Goal: Task Accomplishment & Management: Use online tool/utility

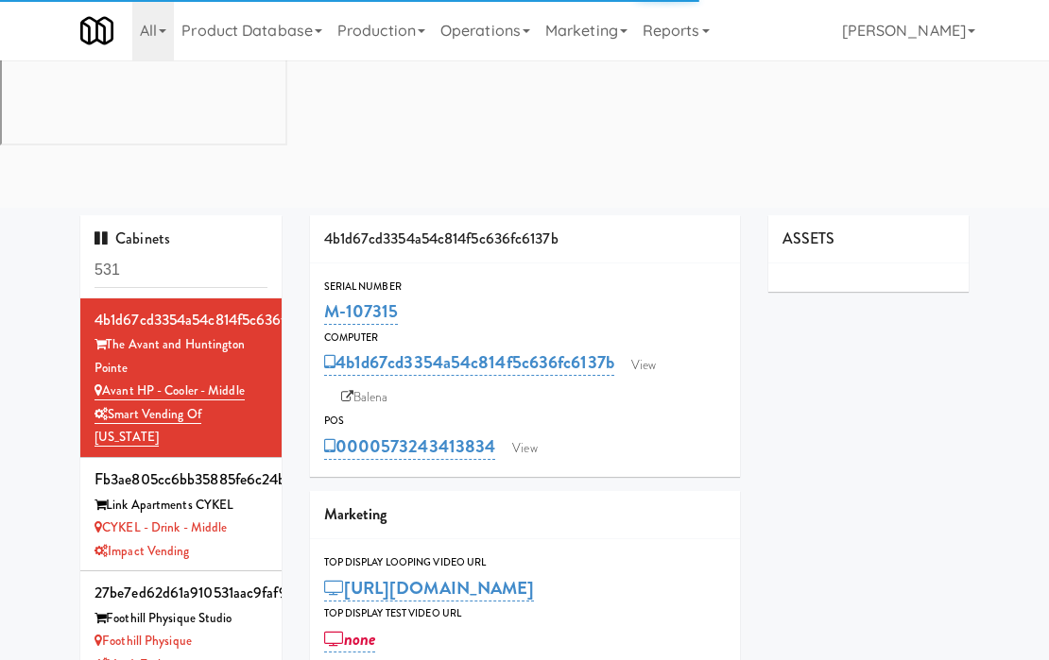
type input "3"
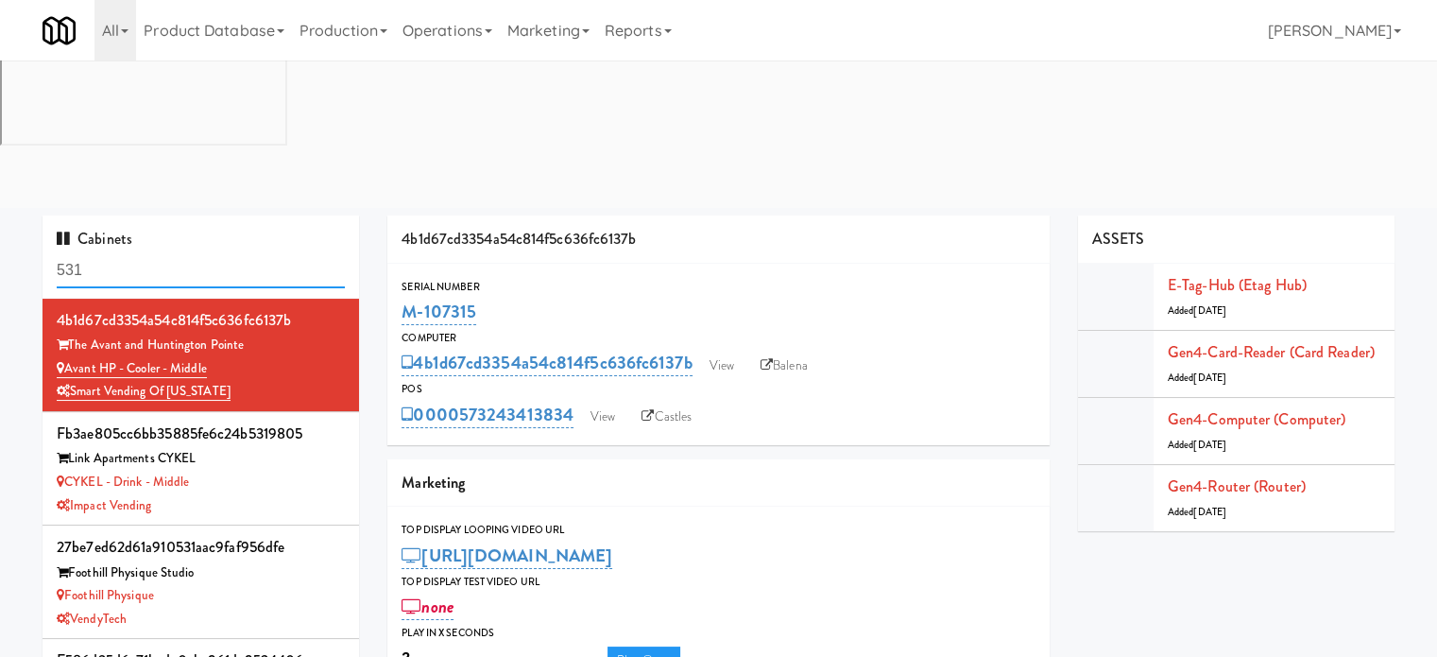
click at [227, 253] on input "531" at bounding box center [201, 270] width 288 height 35
paste input "Standard - Pantry - Right"
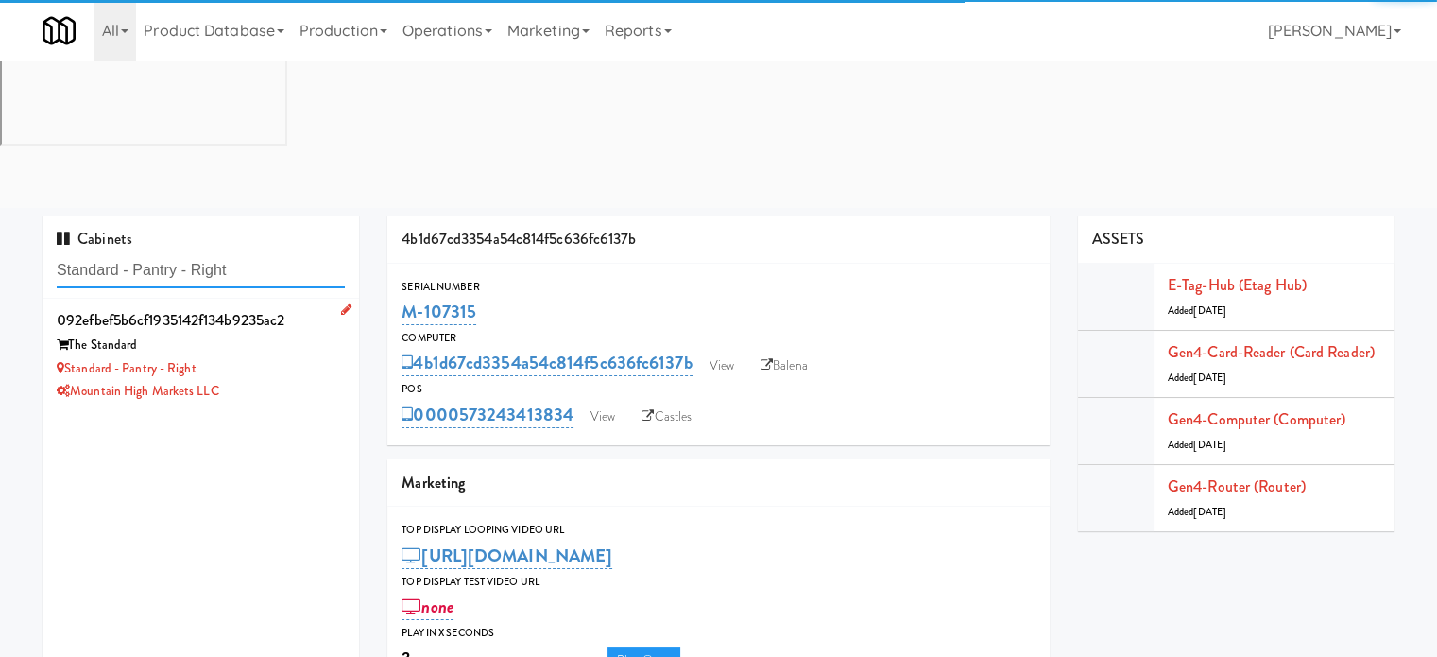
type input "Standard - Pantry - Right"
click at [292, 380] on div "Mountain High Markets LLC" at bounding box center [201, 392] width 288 height 24
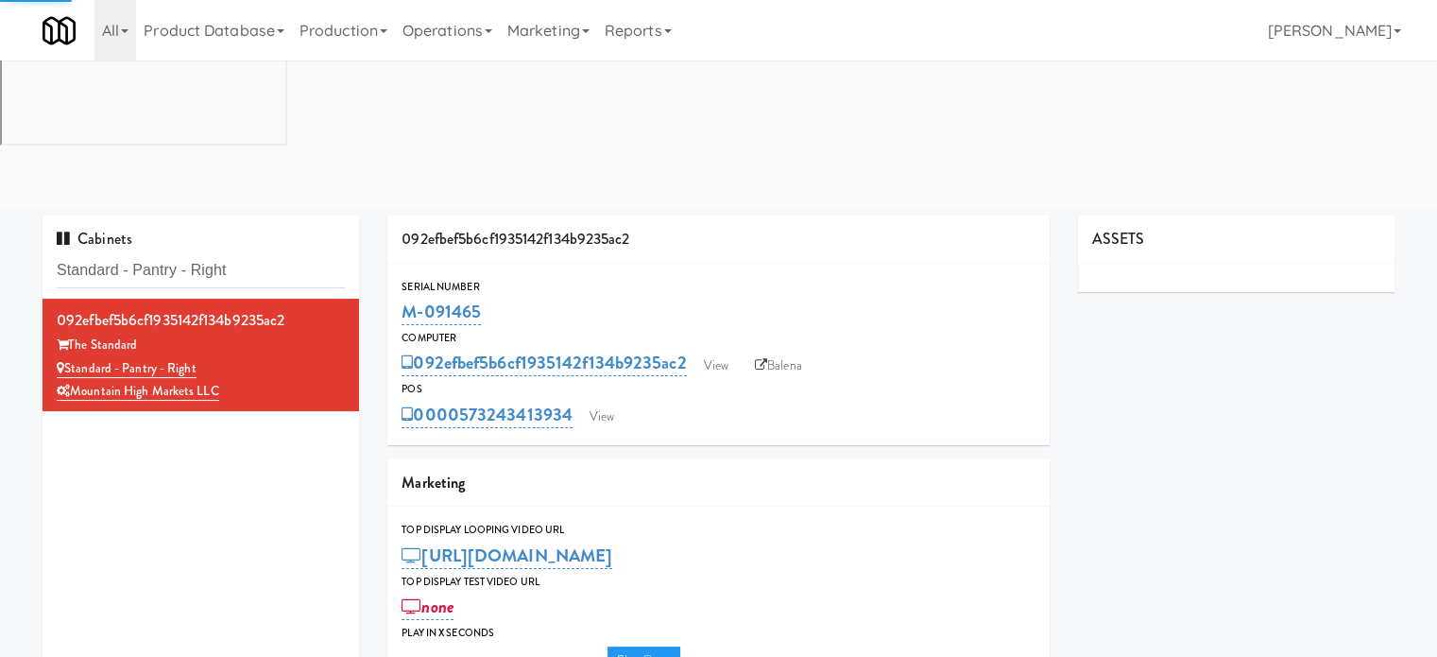
type input "3"
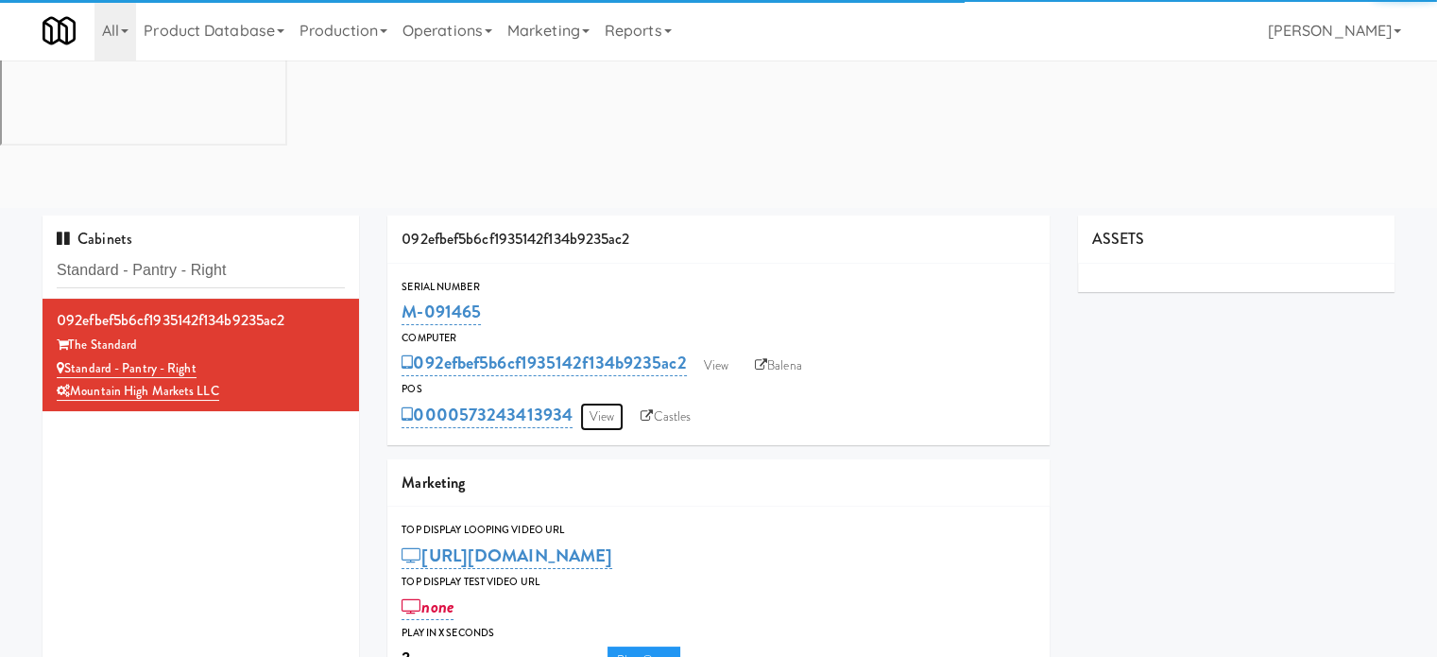
click at [598, 402] on link "View" at bounding box center [601, 416] width 43 height 28
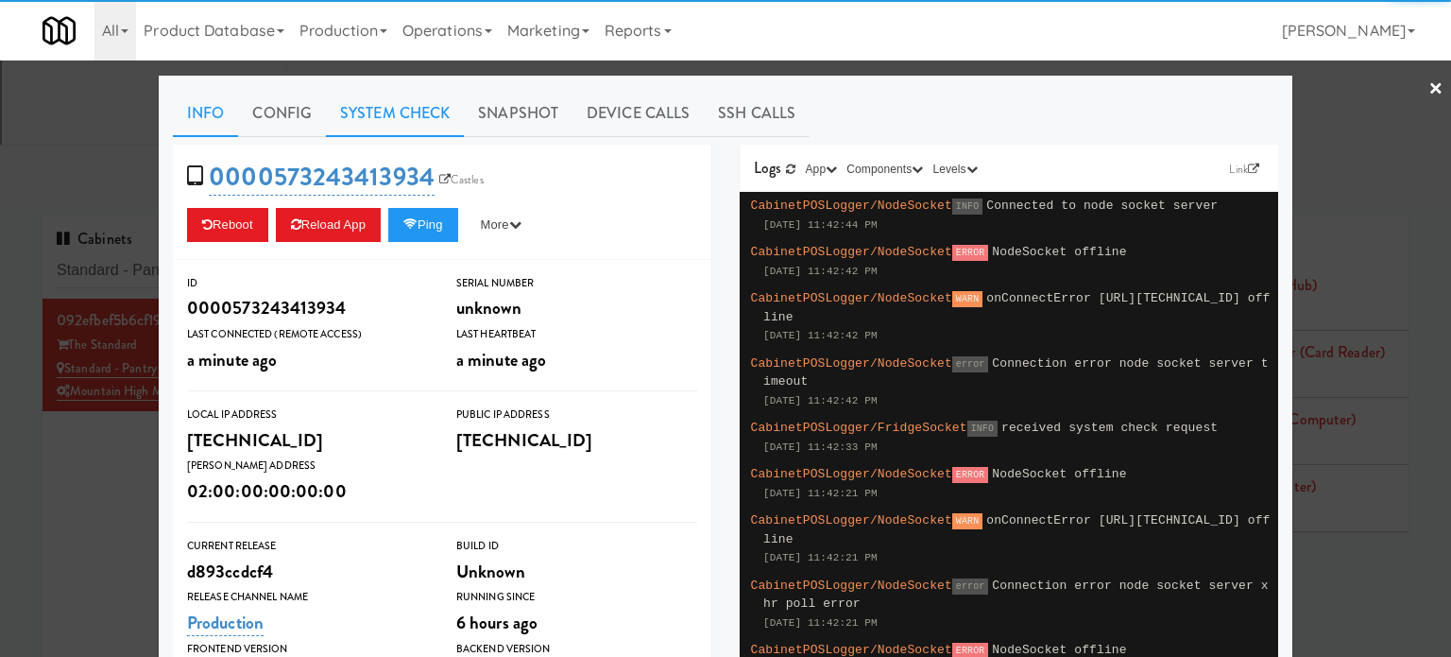
click at [367, 108] on link "System Check" at bounding box center [395, 113] width 138 height 47
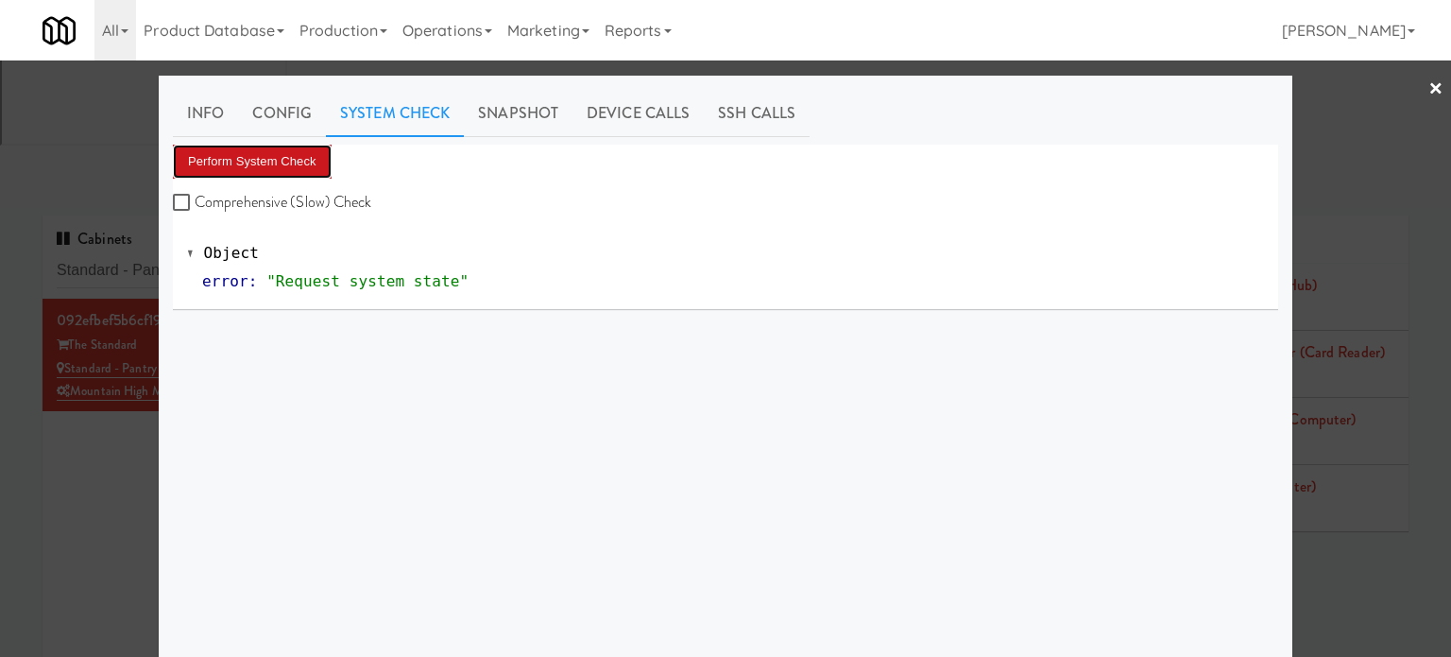
click at [282, 159] on button "Perform System Check" at bounding box center [252, 162] width 159 height 34
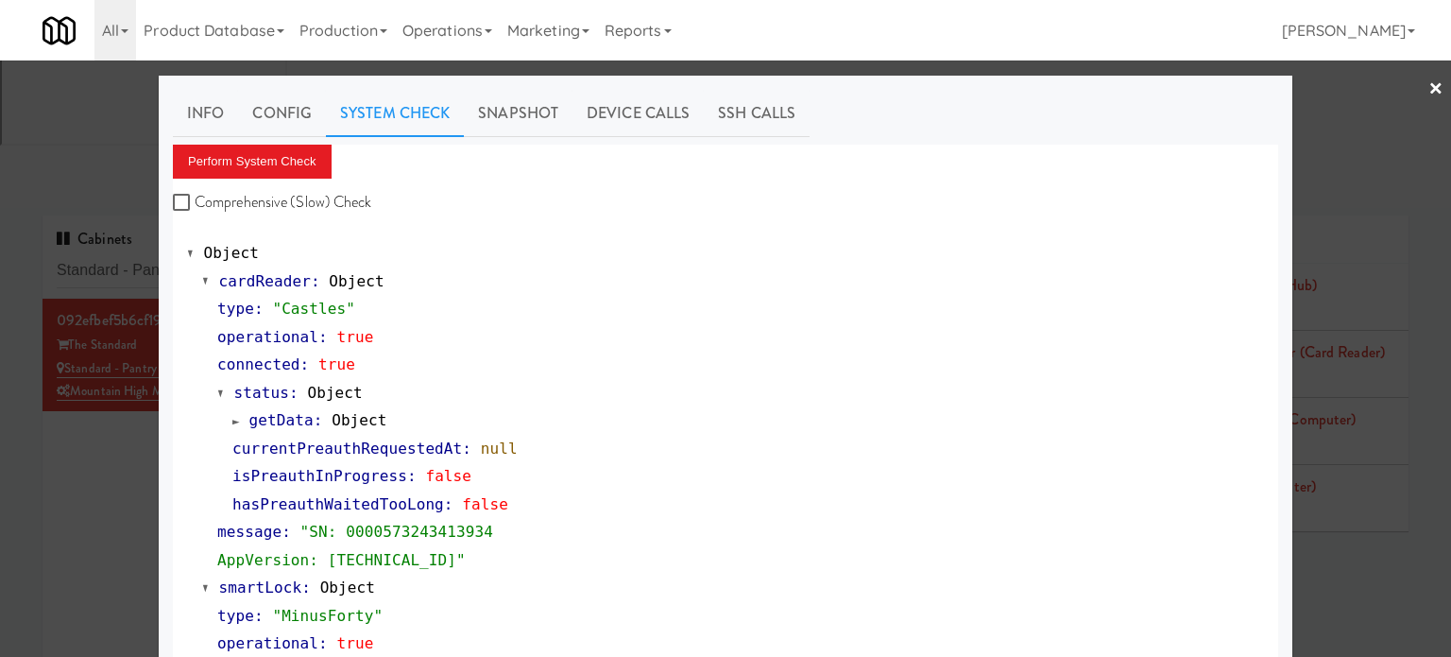
click at [88, 373] on div at bounding box center [725, 328] width 1451 height 657
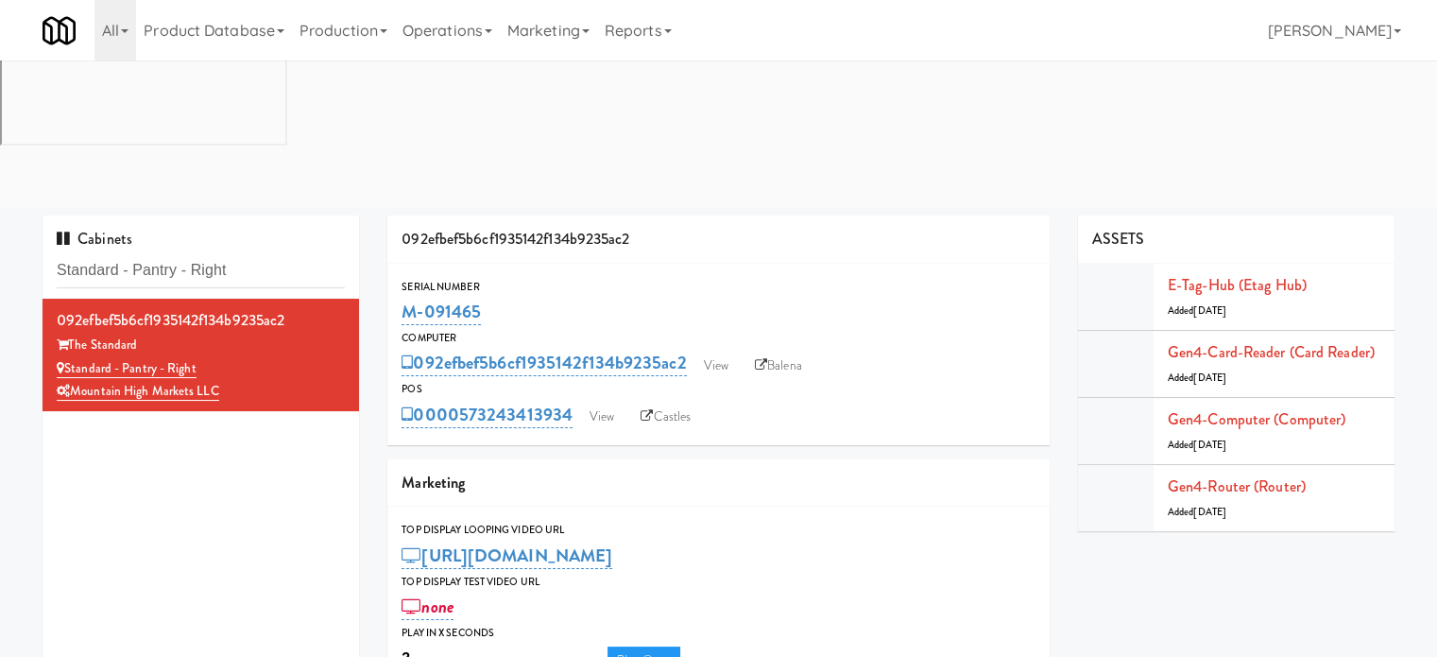
drag, startPoint x: 490, startPoint y: 158, endPoint x: 393, endPoint y: 164, distance: 97.5
click at [393, 278] on div "Serial Number M-091465" at bounding box center [718, 303] width 662 height 51
copy link "M-091465"
